Goal: Navigation & Orientation: Find specific page/section

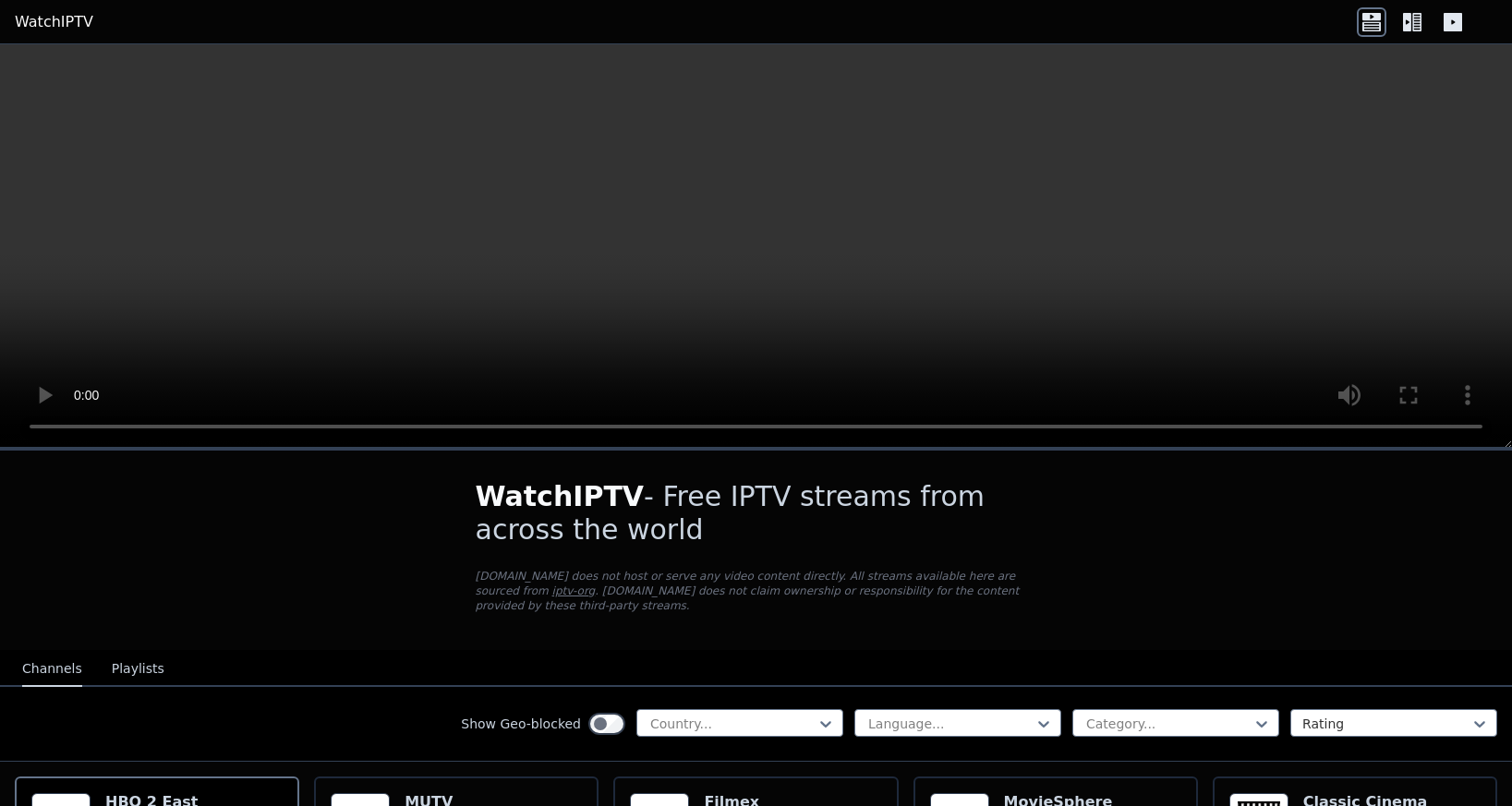
scroll to position [246, 0]
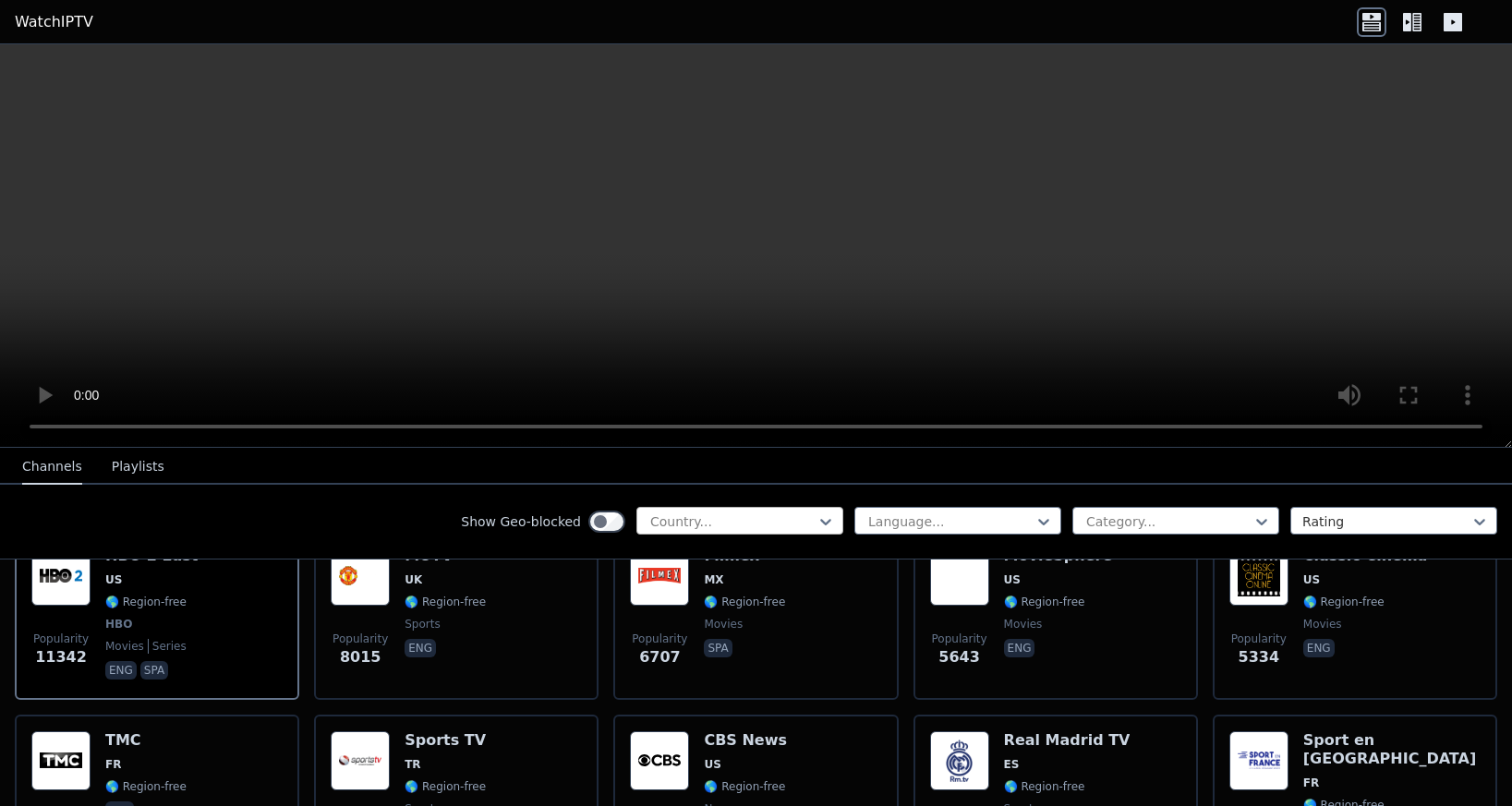
click at [651, 520] on div at bounding box center [733, 522] width 169 height 19
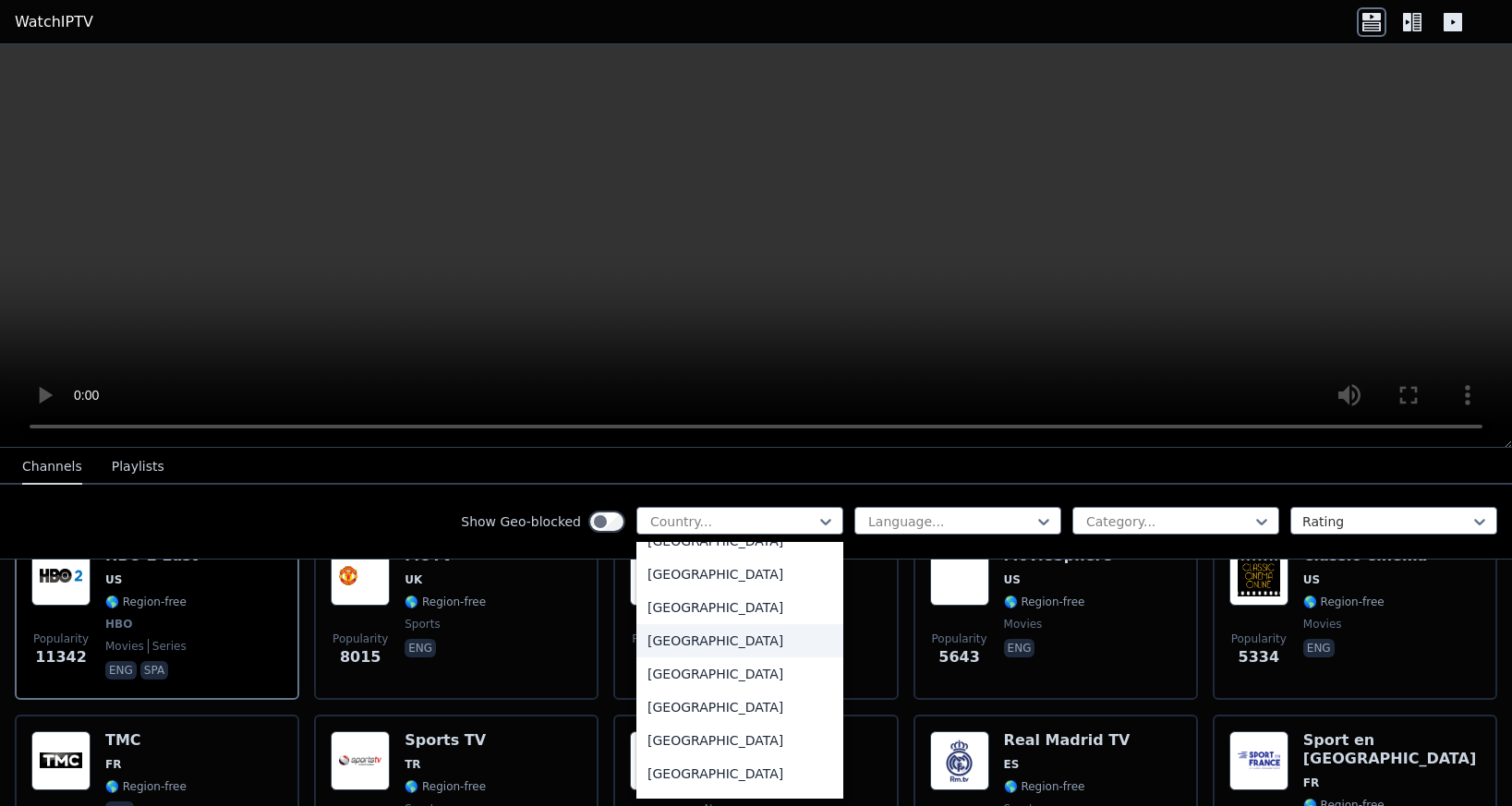
scroll to position [1108, 0]
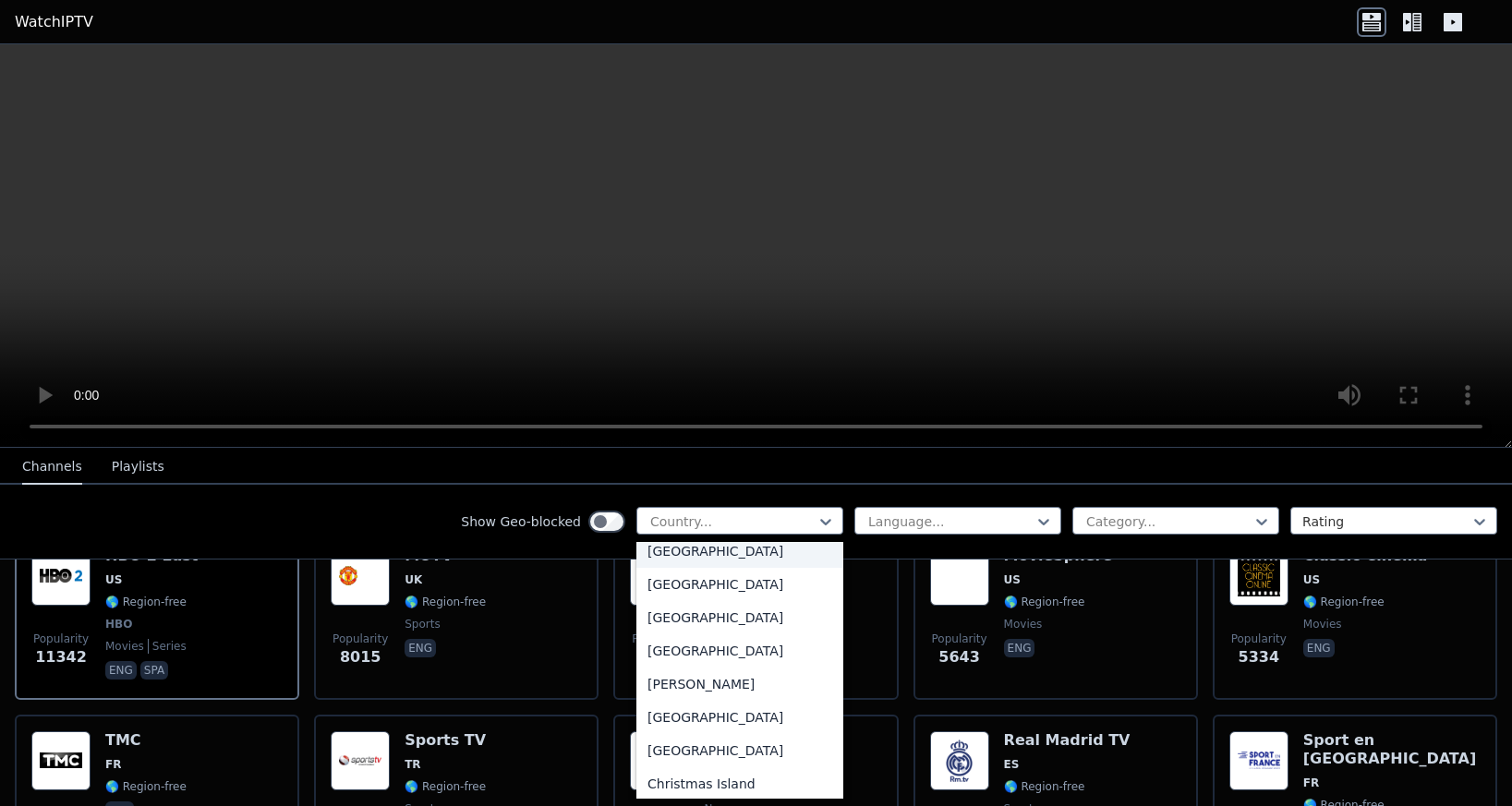
click at [670, 559] on div "[GEOGRAPHIC_DATA]" at bounding box center [740, 551] width 207 height 34
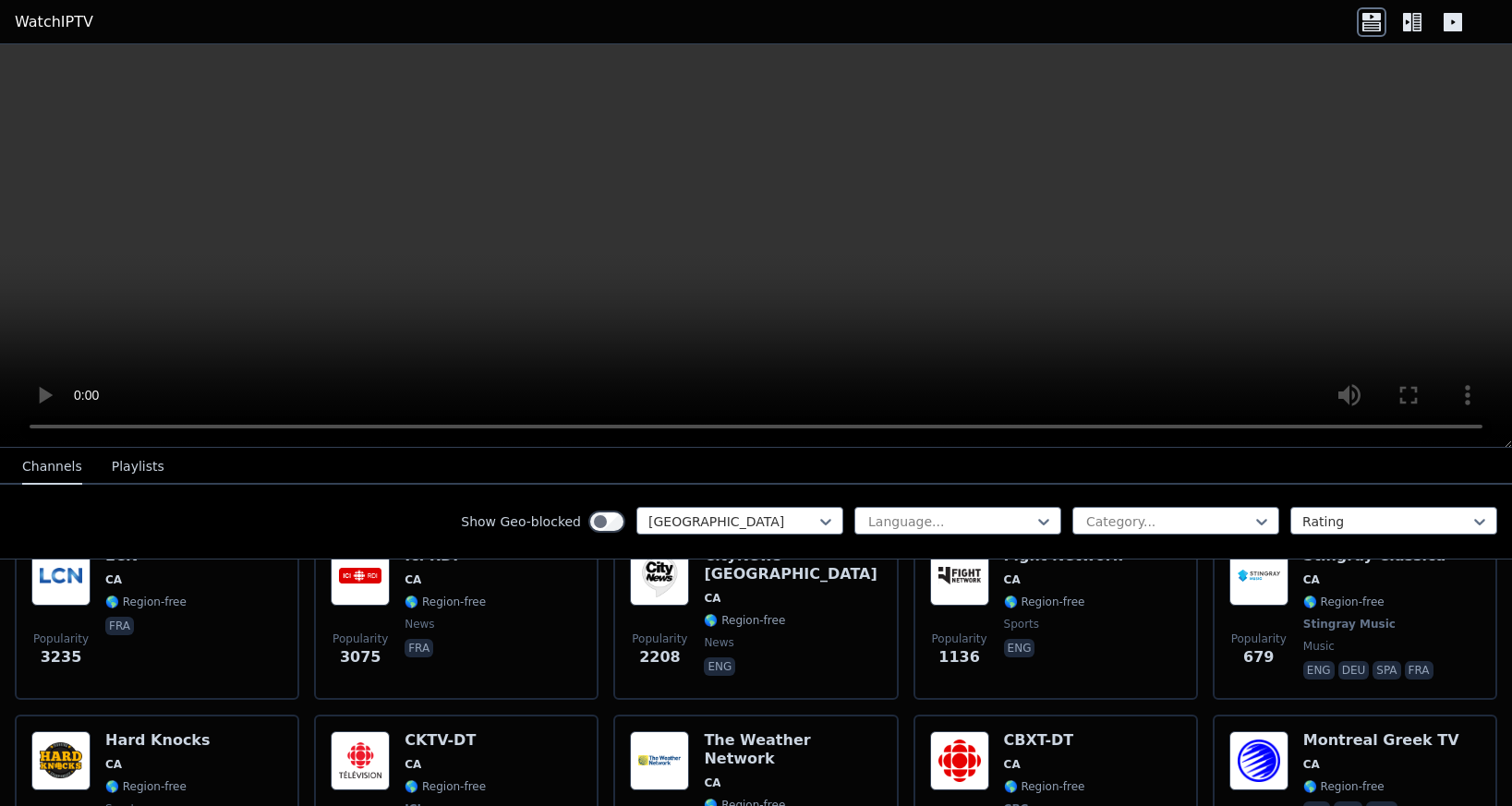
click at [1108, 539] on div "Show Geo-blocked option [GEOGRAPHIC_DATA], selected. Canada Language... Categor…" at bounding box center [756, 522] width 1512 height 75
click at [1112, 526] on div at bounding box center [1168, 522] width 169 height 19
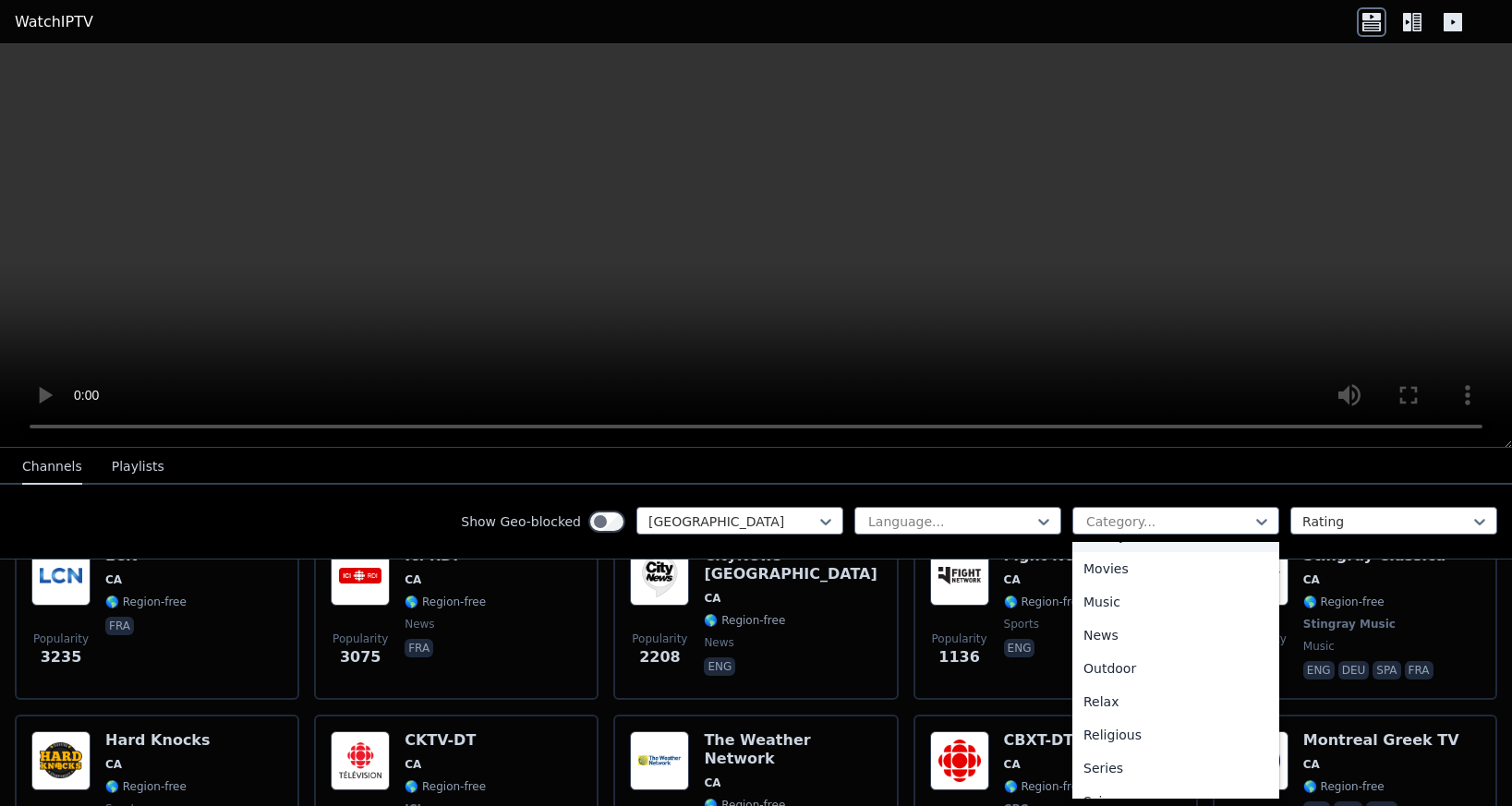
scroll to position [648, 0]
click at [1112, 721] on div "Sports" at bounding box center [1176, 713] width 207 height 34
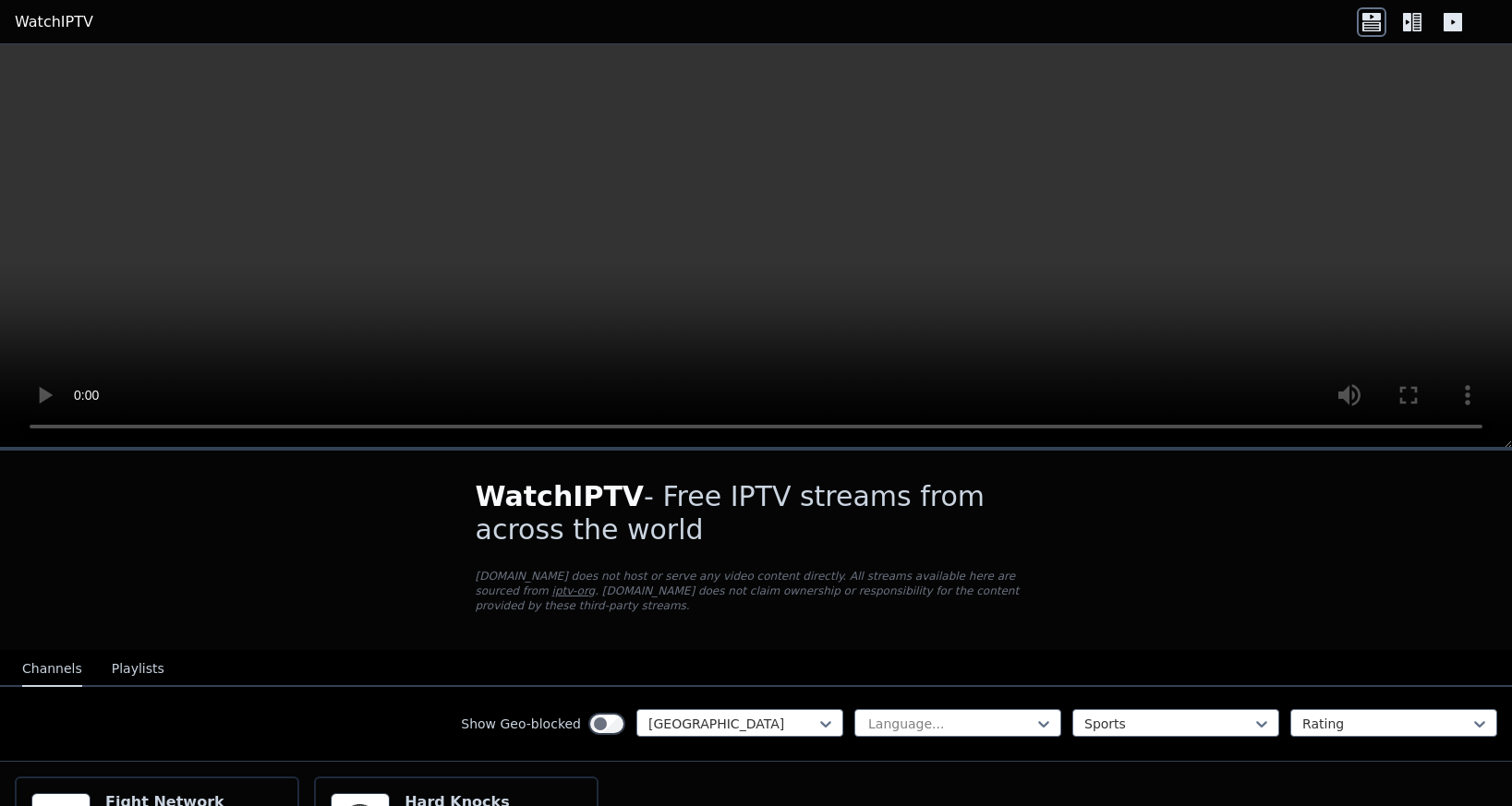
scroll to position [198, 0]
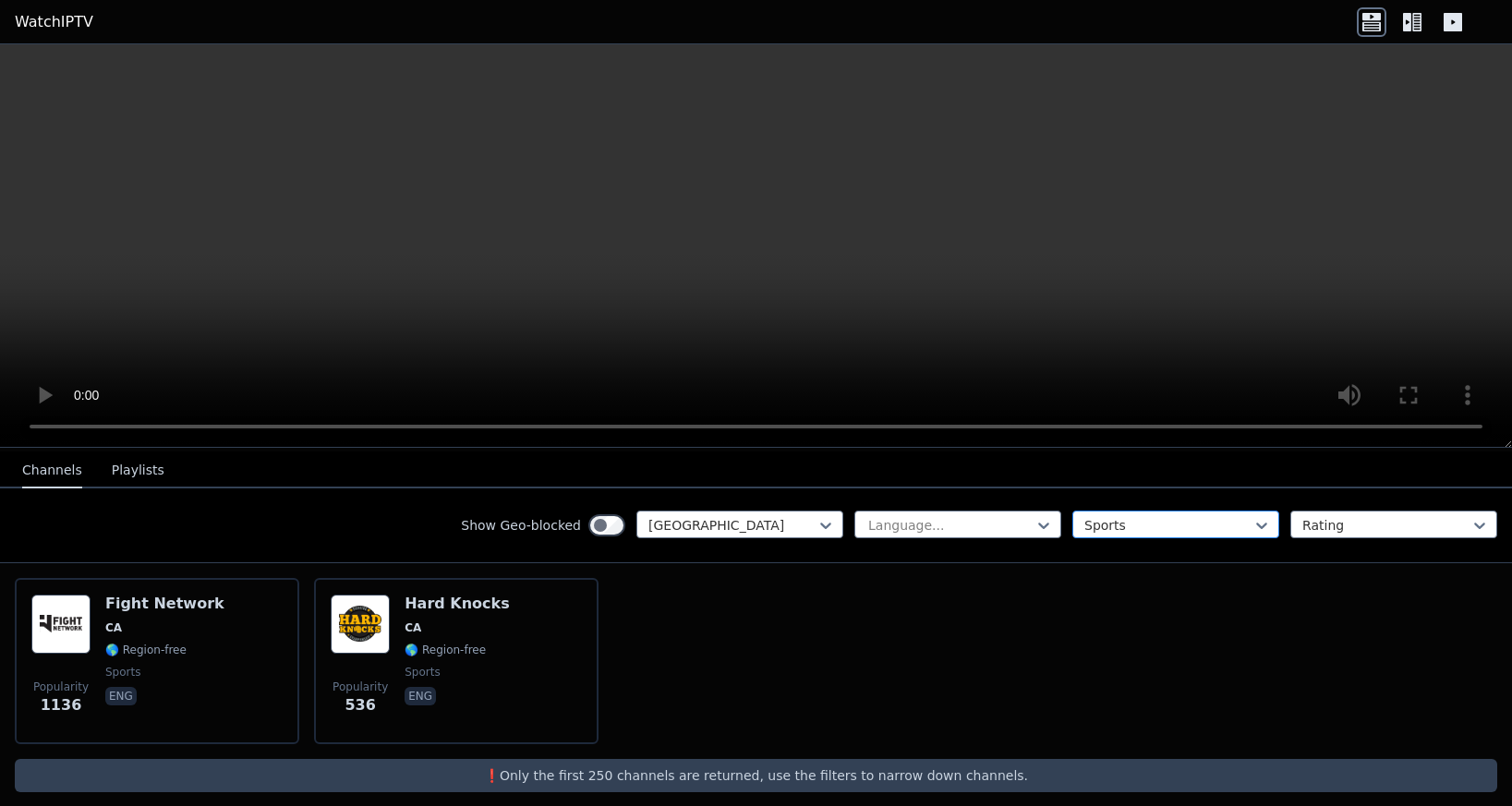
click at [1128, 517] on div at bounding box center [1168, 526] width 169 height 19
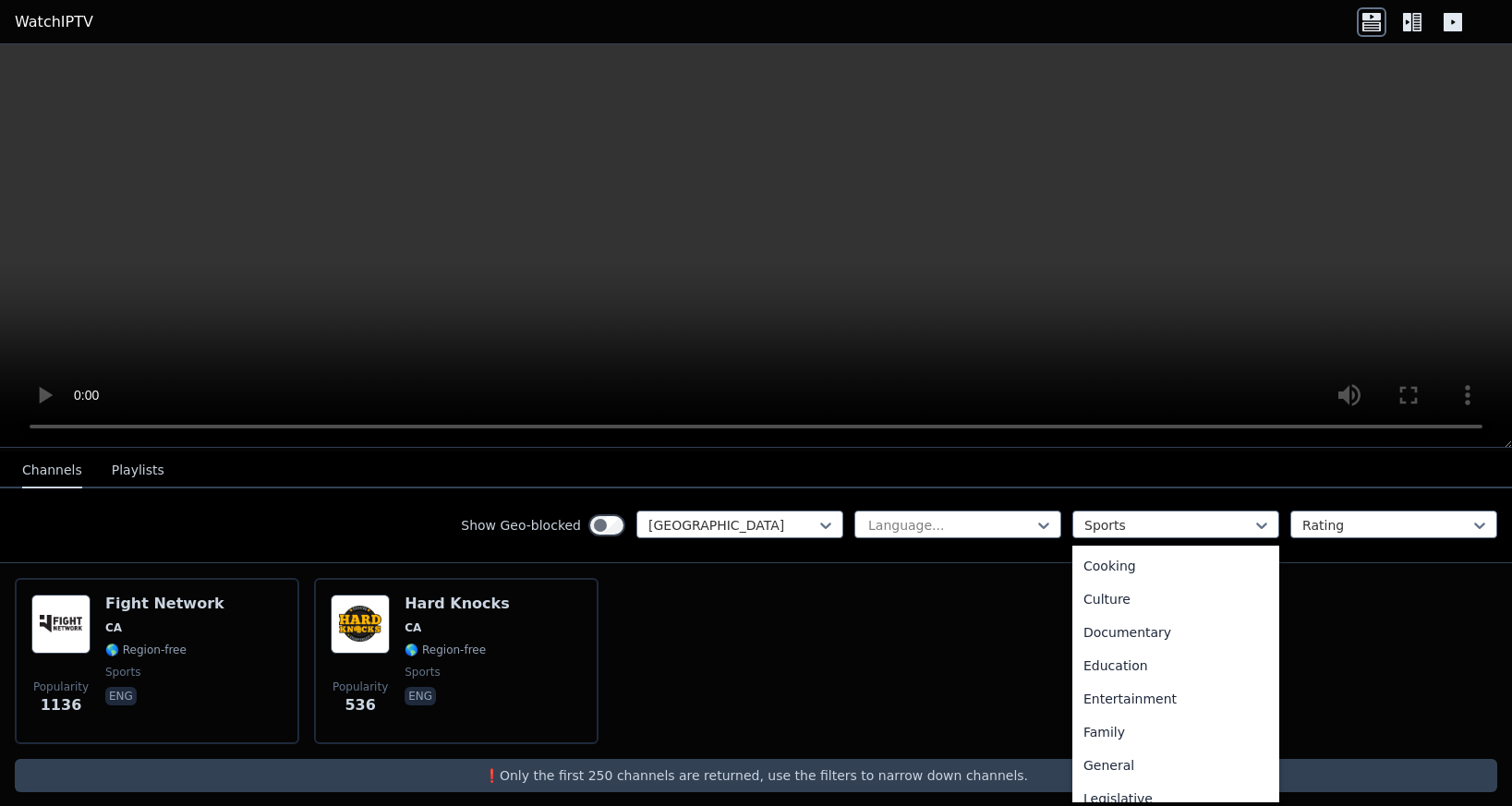
scroll to position [0, 0]
click at [1119, 550] on div "All categories" at bounding box center [1176, 566] width 207 height 34
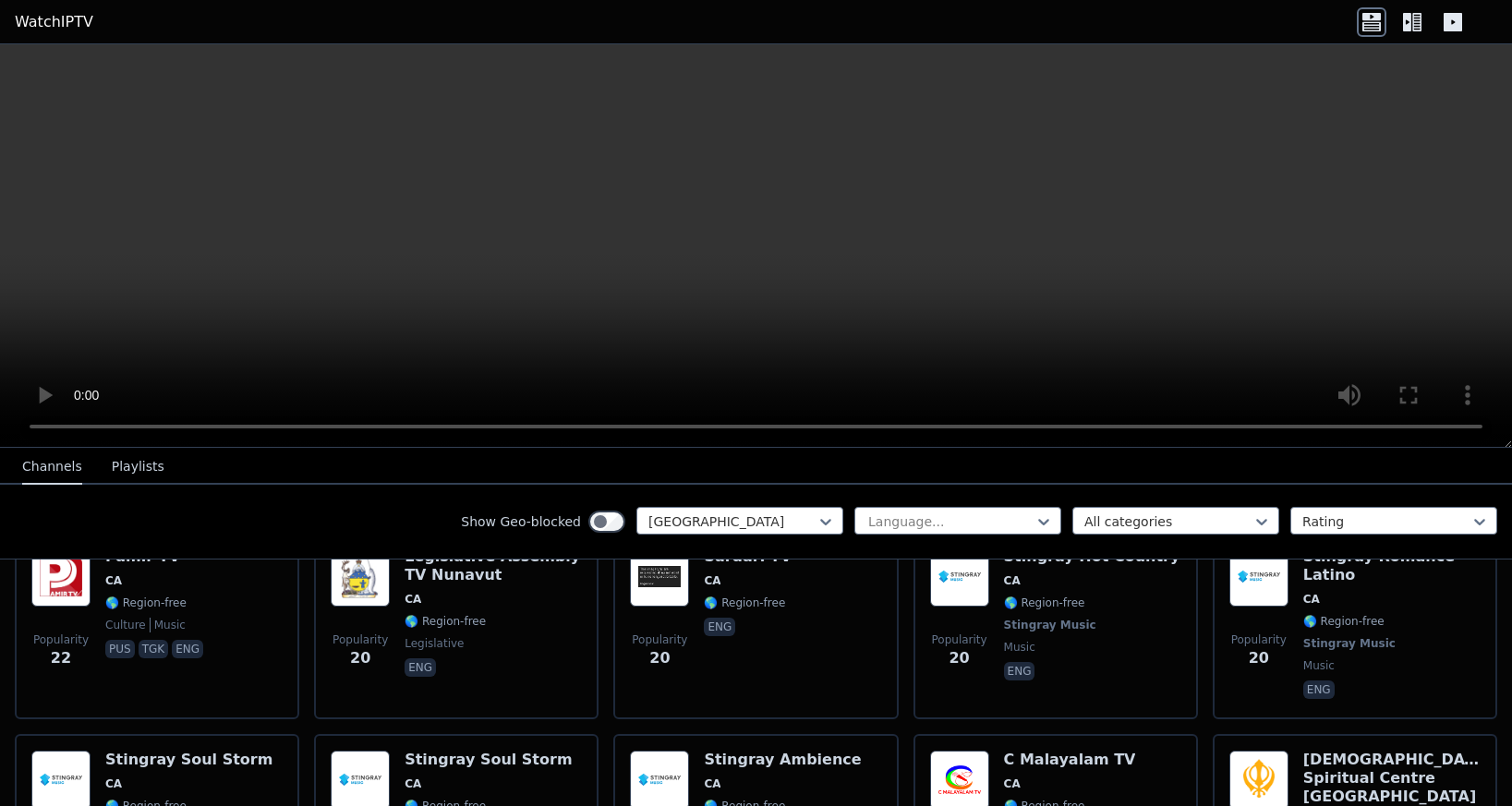
scroll to position [4386, 0]
